Goal: Transaction & Acquisition: Book appointment/travel/reservation

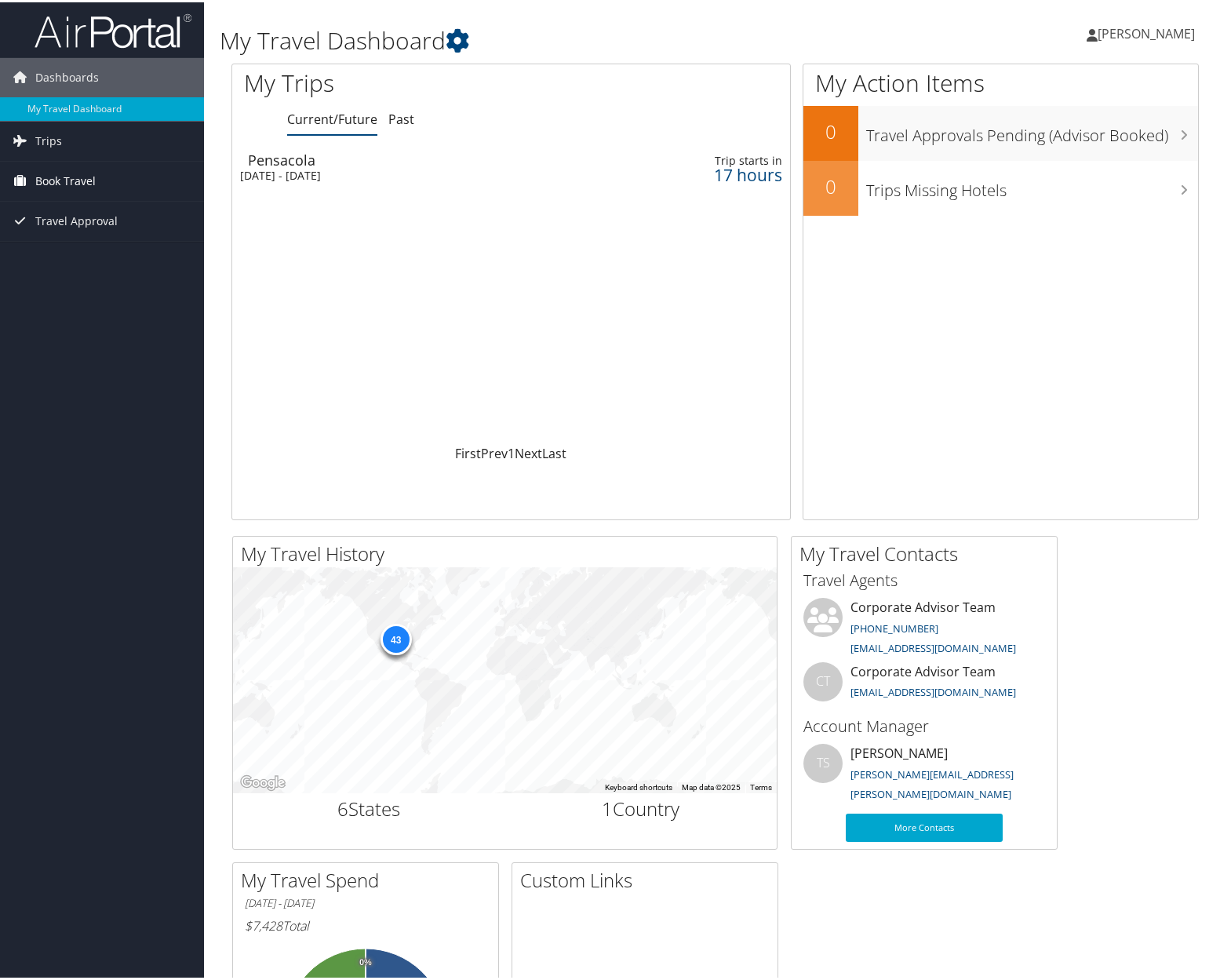
click at [142, 189] on link "Book Travel" at bounding box center [102, 179] width 204 height 39
click at [120, 259] on link "Book/Manage Online Trips" at bounding box center [102, 258] width 204 height 24
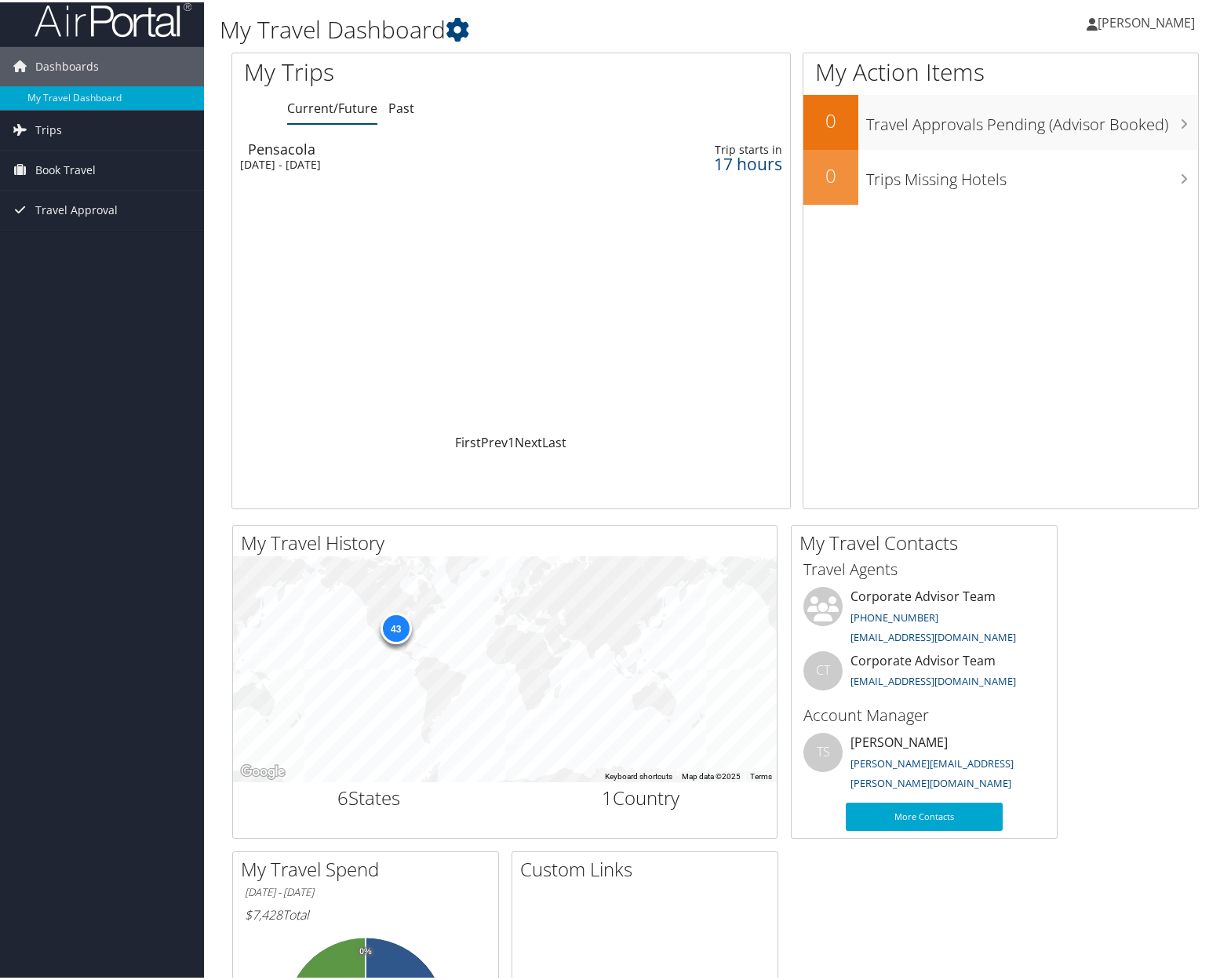
scroll to position [24, 0]
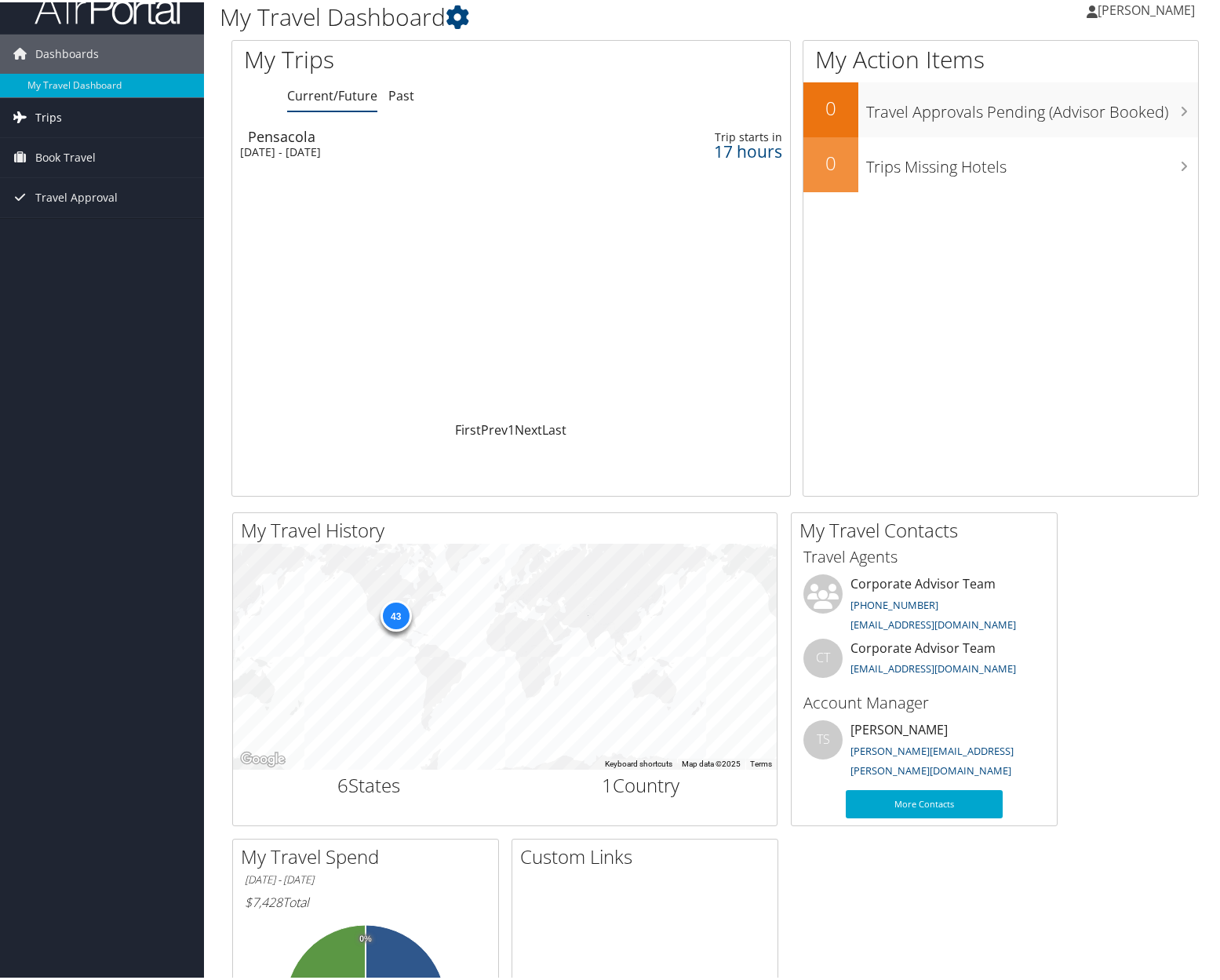
click at [94, 115] on link "Trips" at bounding box center [102, 115] width 204 height 39
click at [84, 165] on link "Past Trips" at bounding box center [102, 170] width 204 height 24
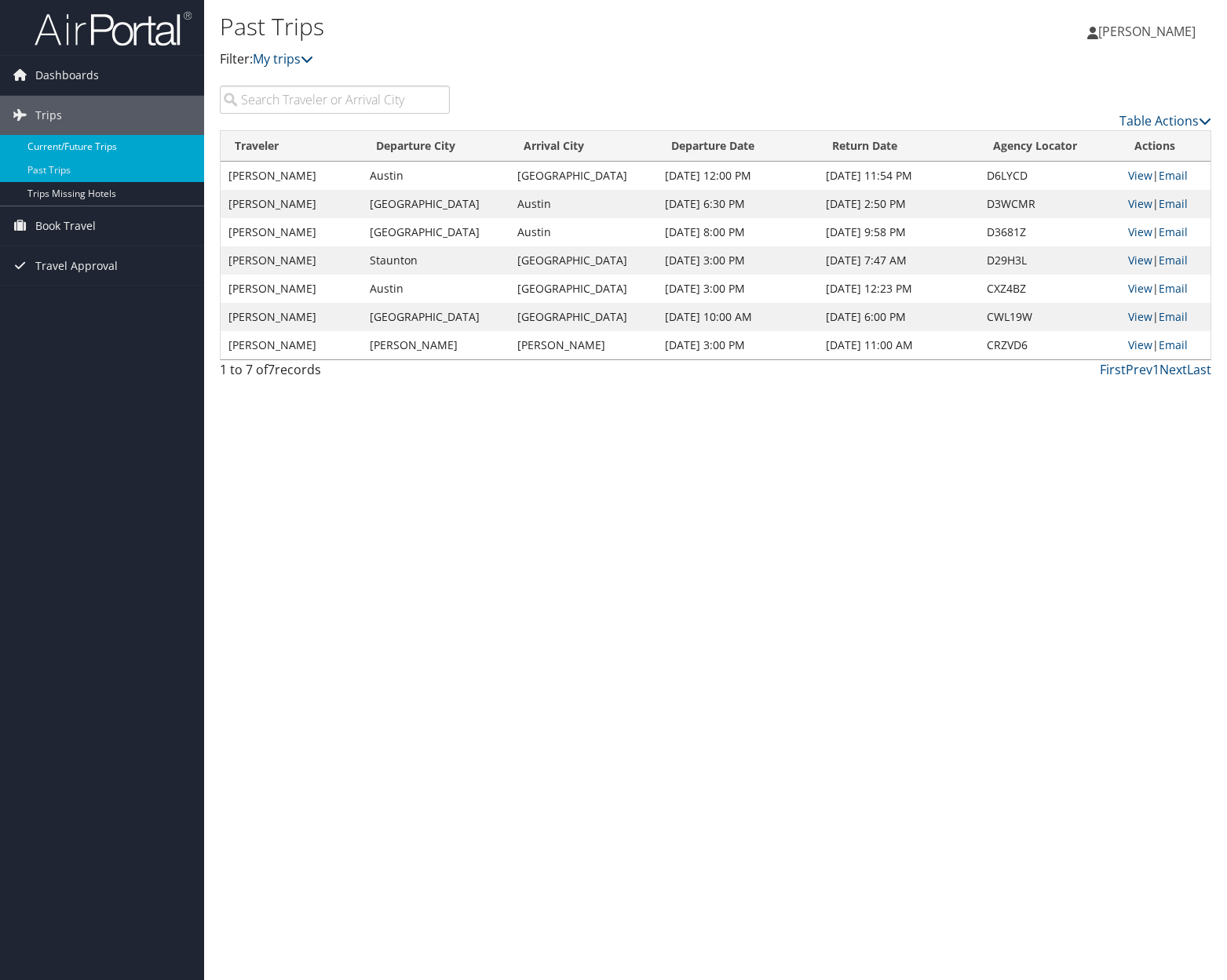
click at [116, 145] on link "Current/Future Trips" at bounding box center [102, 147] width 204 height 24
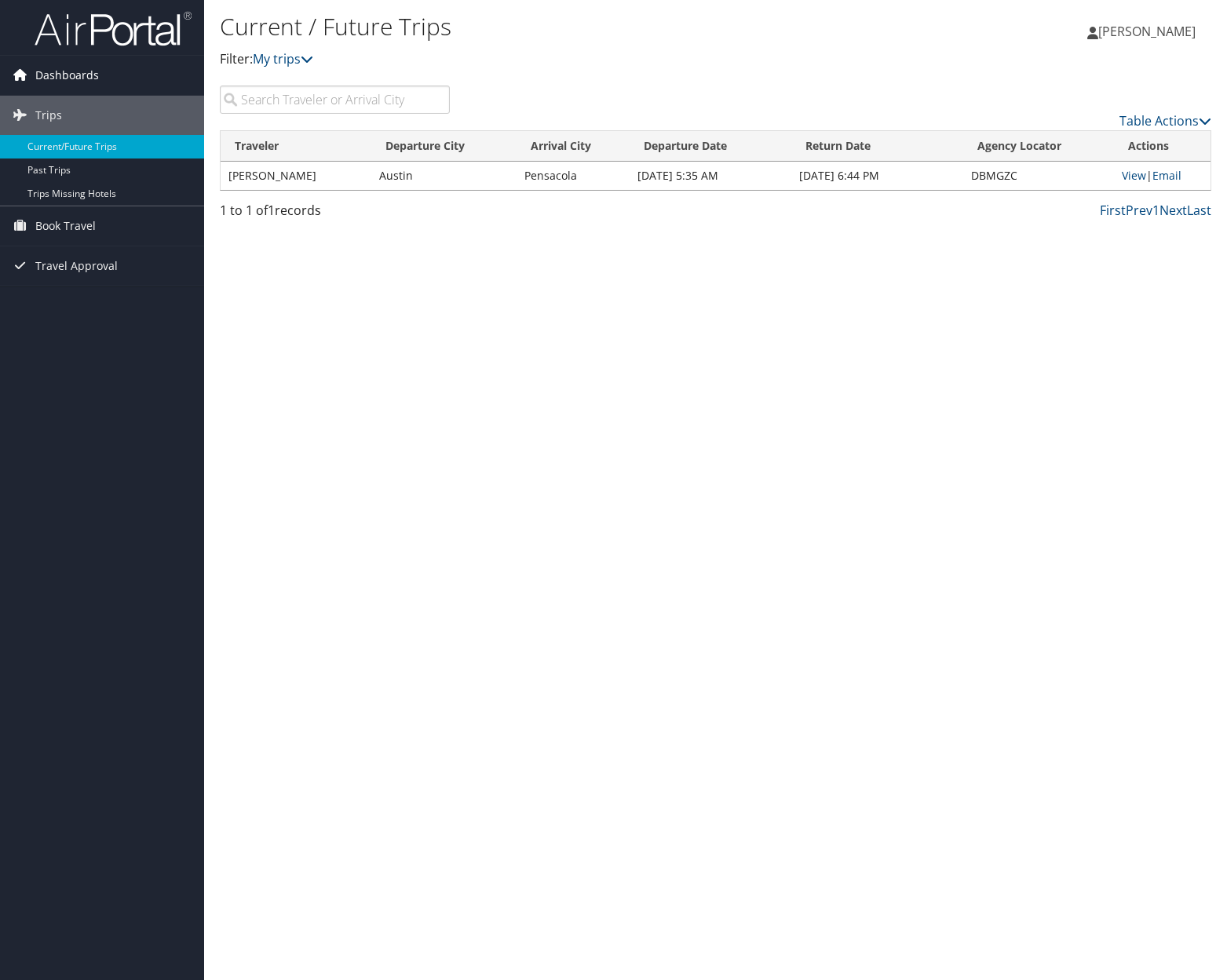
click at [77, 75] on span "Dashboards" at bounding box center [67, 75] width 64 height 39
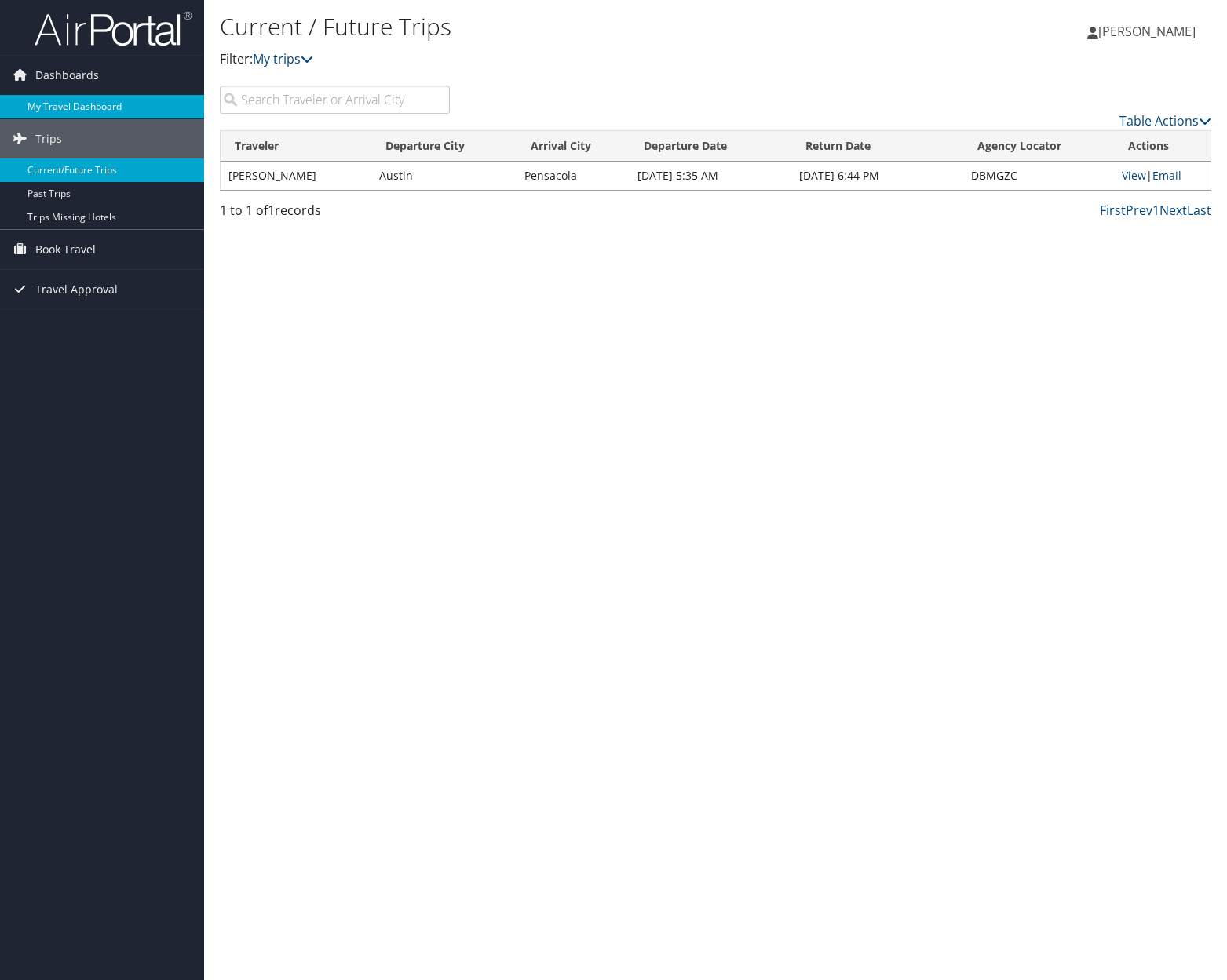
click at [108, 108] on link "My Travel Dashboard" at bounding box center [102, 107] width 204 height 24
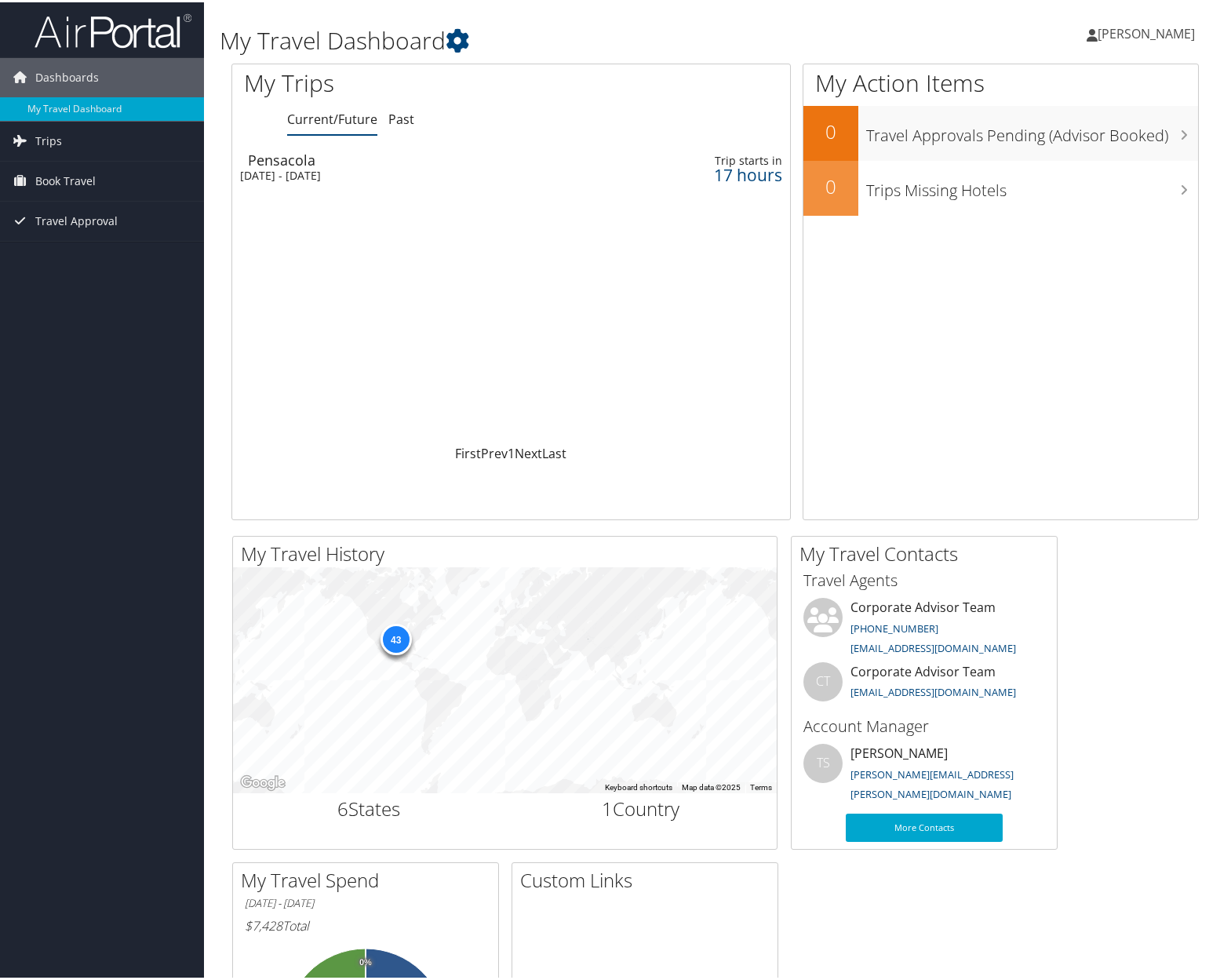
click at [315, 153] on div "Pensacola" at bounding box center [419, 158] width 343 height 14
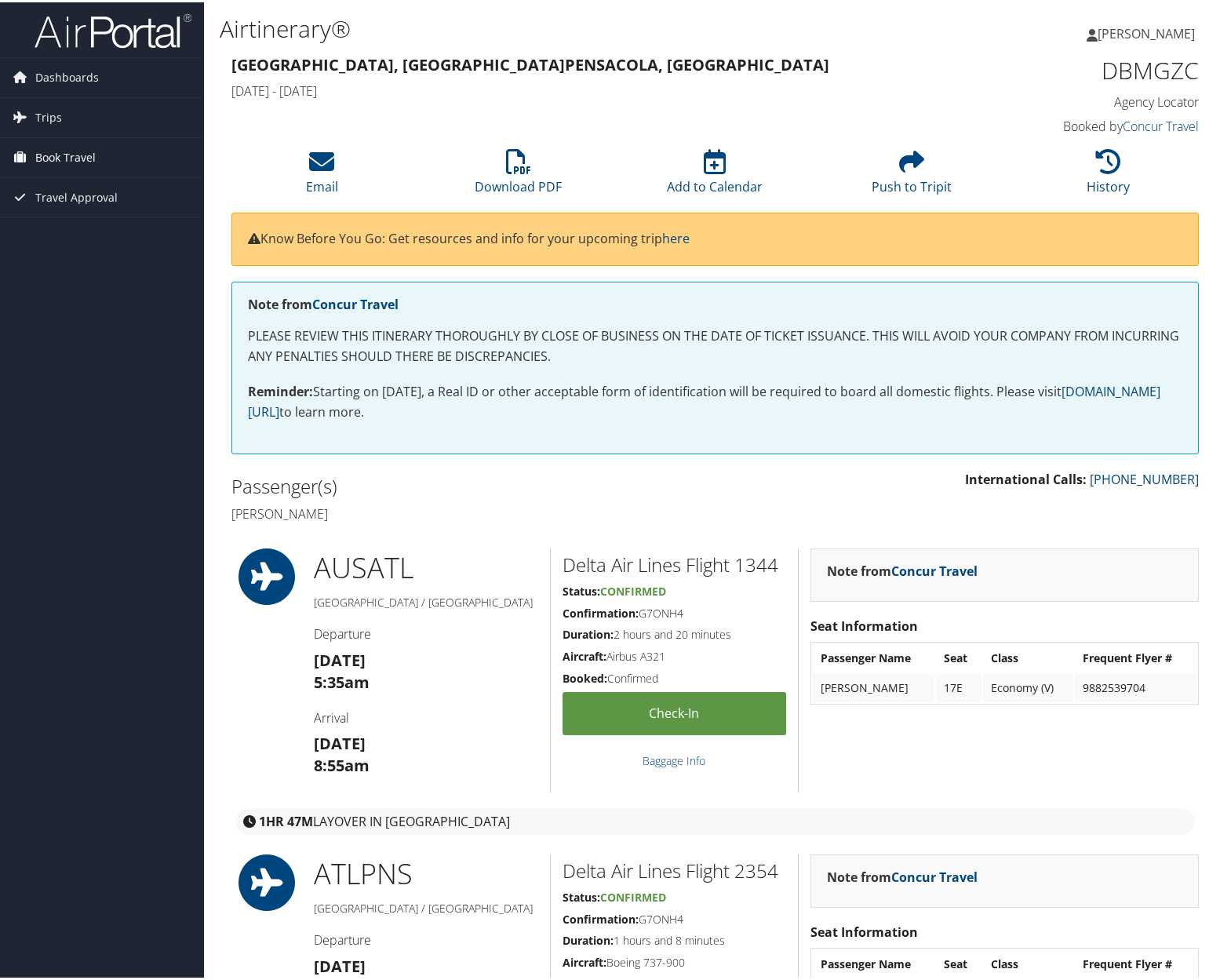
click at [70, 153] on span "Book Travel" at bounding box center [65, 155] width 60 height 39
click at [121, 236] on link "Book/Manage Online Trips" at bounding box center [102, 234] width 204 height 24
